Goal: Task Accomplishment & Management: Manage account settings

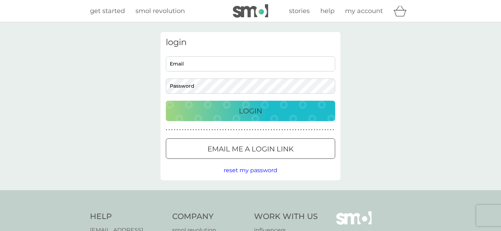
type input "mcnutrition@aol.com"
click at [296, 113] on div "Login" at bounding box center [250, 111] width 155 height 11
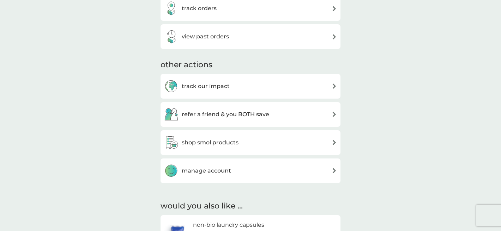
scroll to position [190, 0]
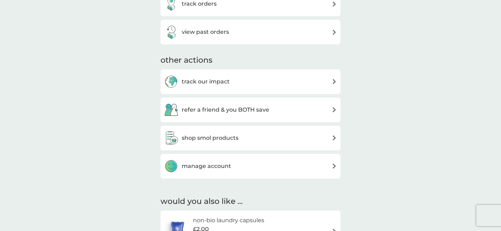
click at [267, 168] on div "manage account" at bounding box center [250, 166] width 173 height 14
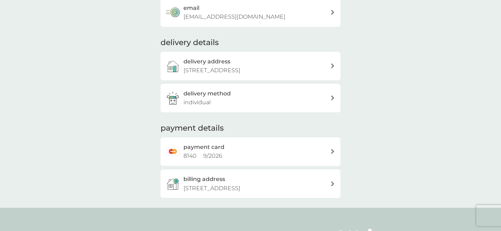
scroll to position [70, 0]
click at [299, 146] on div "payment card 8140 9 / 2026" at bounding box center [256, 151] width 147 height 18
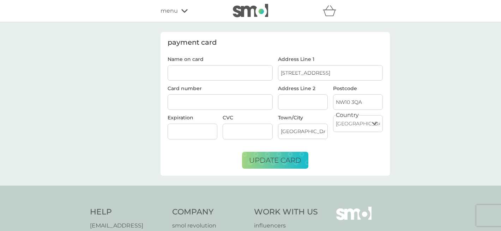
click at [209, 73] on input "Name on card" at bounding box center [220, 73] width 105 height 16
type input "M C [PERSON_NAME] BELFRAGE"
click at [176, 135] on div at bounding box center [193, 132] width 50 height 16
click at [316, 106] on input "Address Line 2" at bounding box center [303, 103] width 50 height 16
click at [375, 167] on form "Name on card M C [PERSON_NAME] BELFRAGE Card number Expiration CVC Address Line…" at bounding box center [275, 113] width 215 height 112
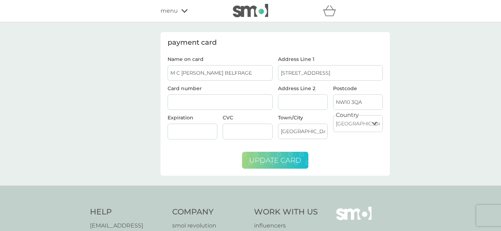
click at [283, 161] on span "update card" at bounding box center [275, 160] width 52 height 8
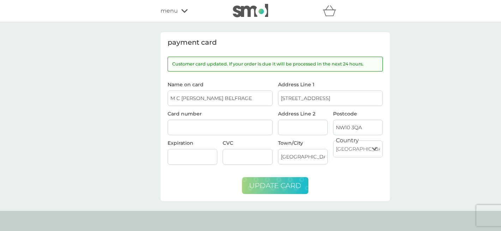
click at [182, 11] on icon at bounding box center [184, 11] width 6 height 4
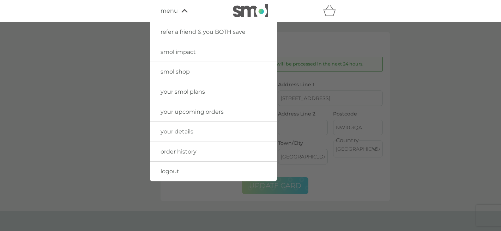
click at [173, 172] on span "logout" at bounding box center [170, 171] width 19 height 7
